Goal: Task Accomplishment & Management: Manage account settings

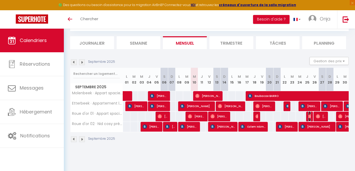
click at [310, 116] on img at bounding box center [310, 116] width 4 height 4
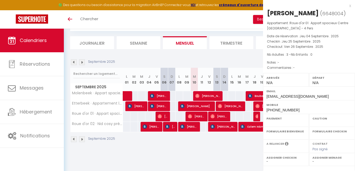
select select "OK"
select select "0"
select select "1"
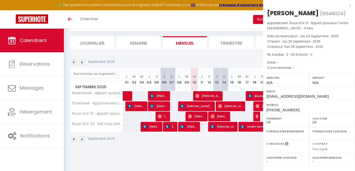
select select
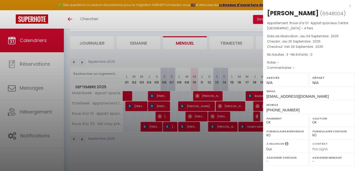
click at [345, 7] on div "x" at bounding box center [307, 6] width 88 height 6
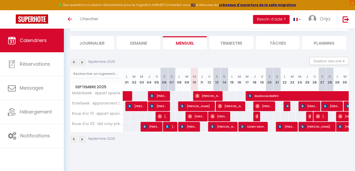
click at [82, 61] on img at bounding box center [82, 62] width 6 height 6
